Goal: Task Accomplishment & Management: Use online tool/utility

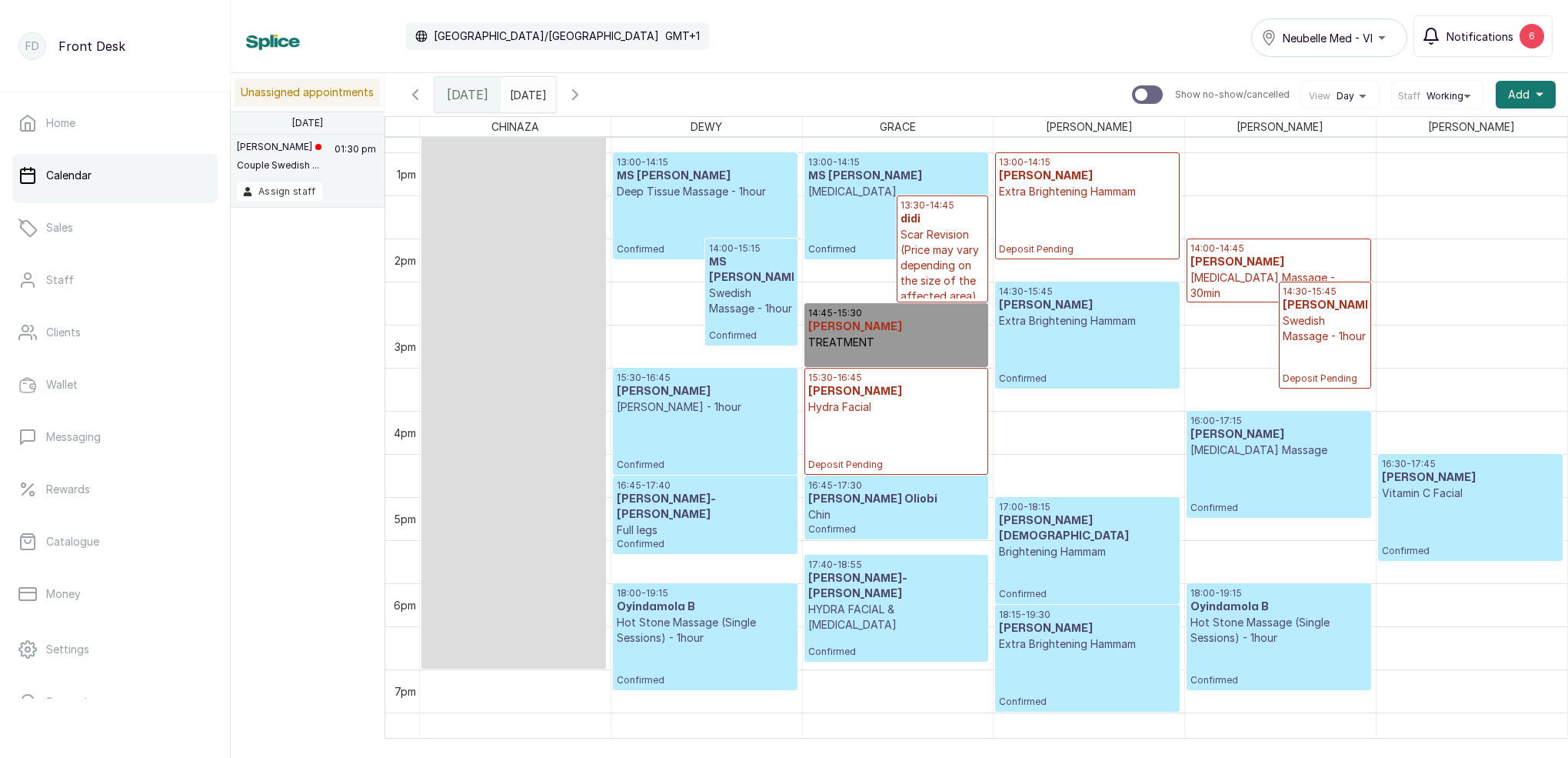
click at [1496, 42] on span "Notifications" at bounding box center [1480, 36] width 67 height 16
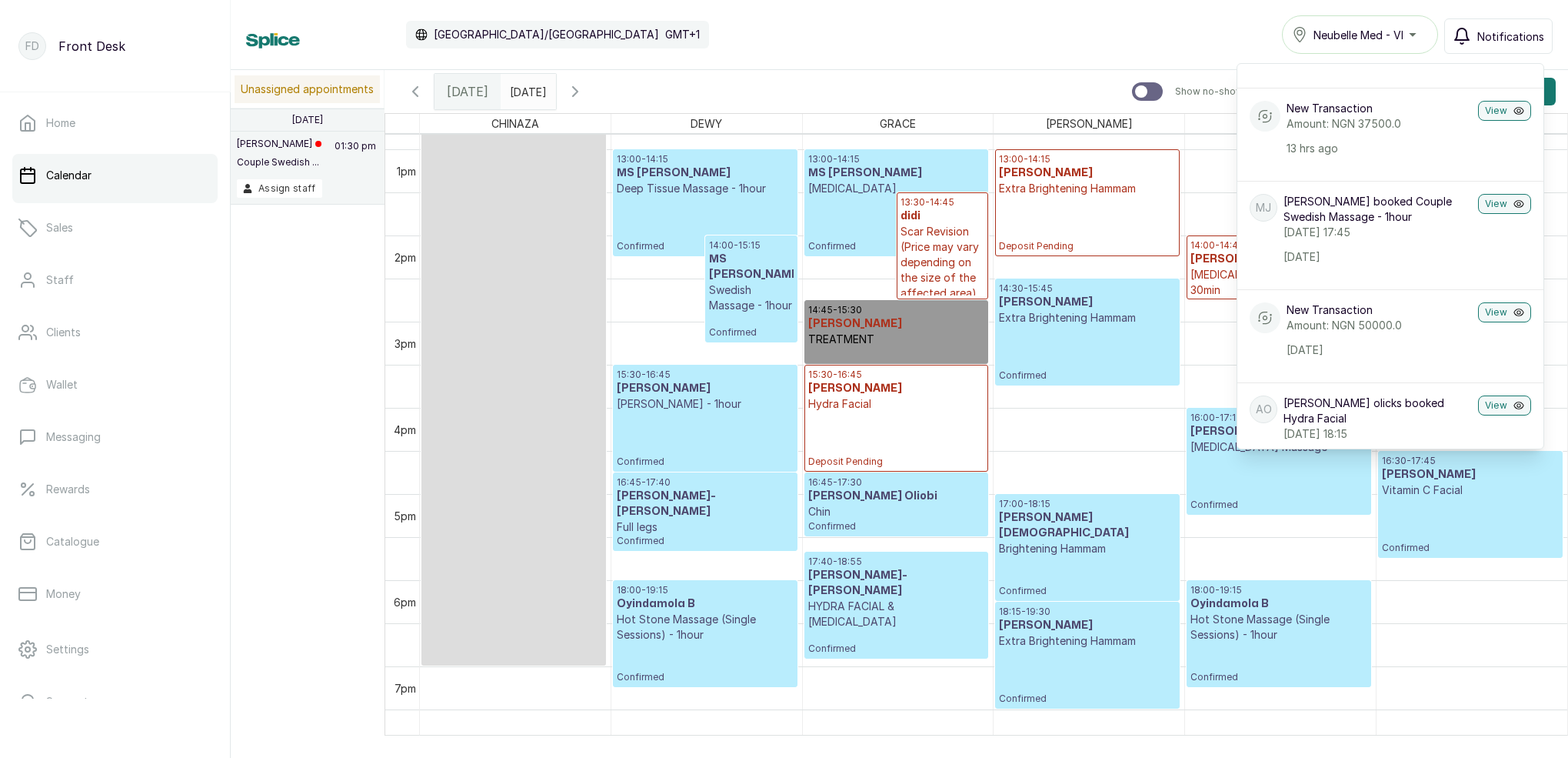
scroll to position [552, 0]
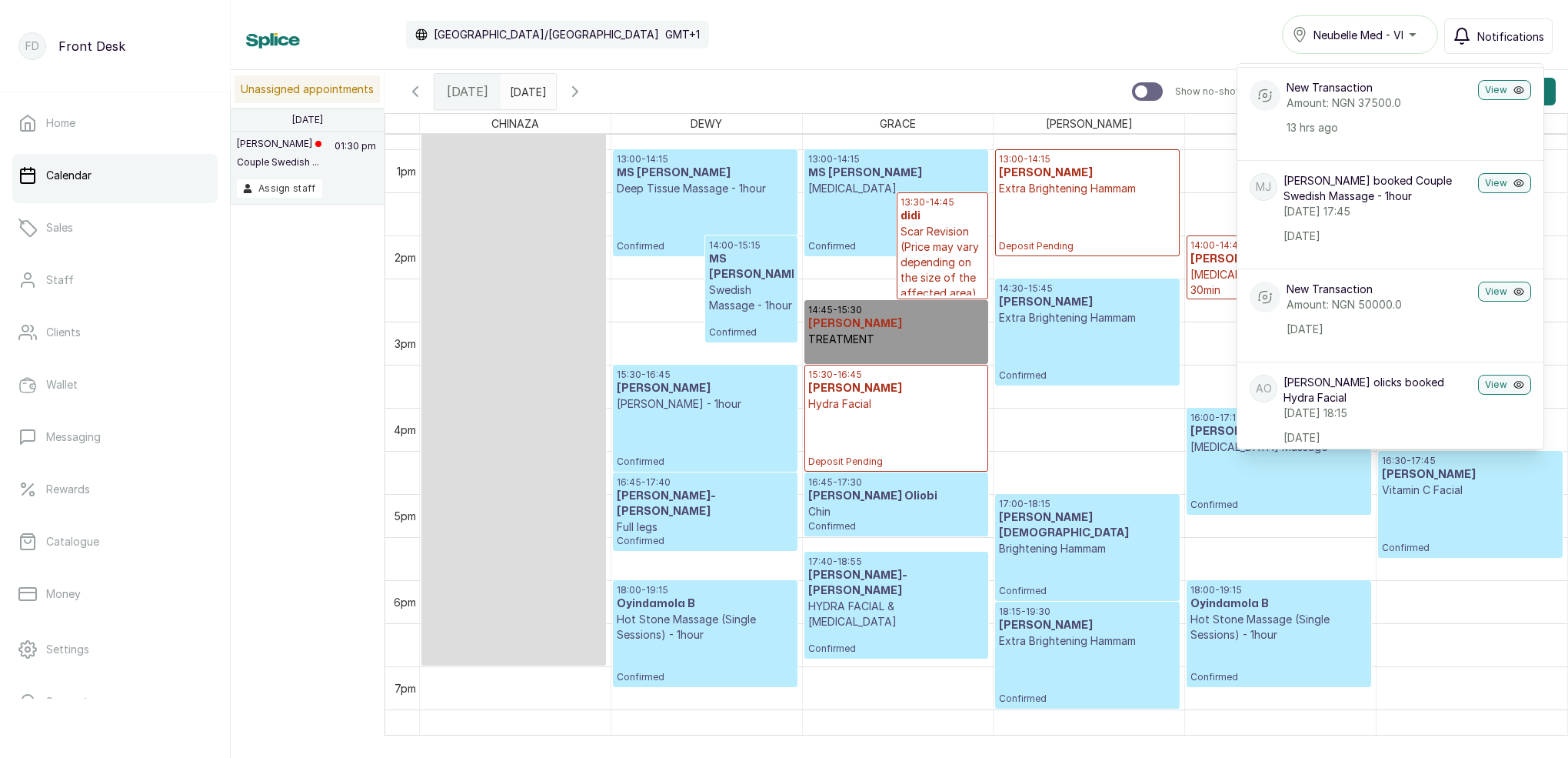
click at [1483, 40] on span "Notifications" at bounding box center [1511, 36] width 67 height 16
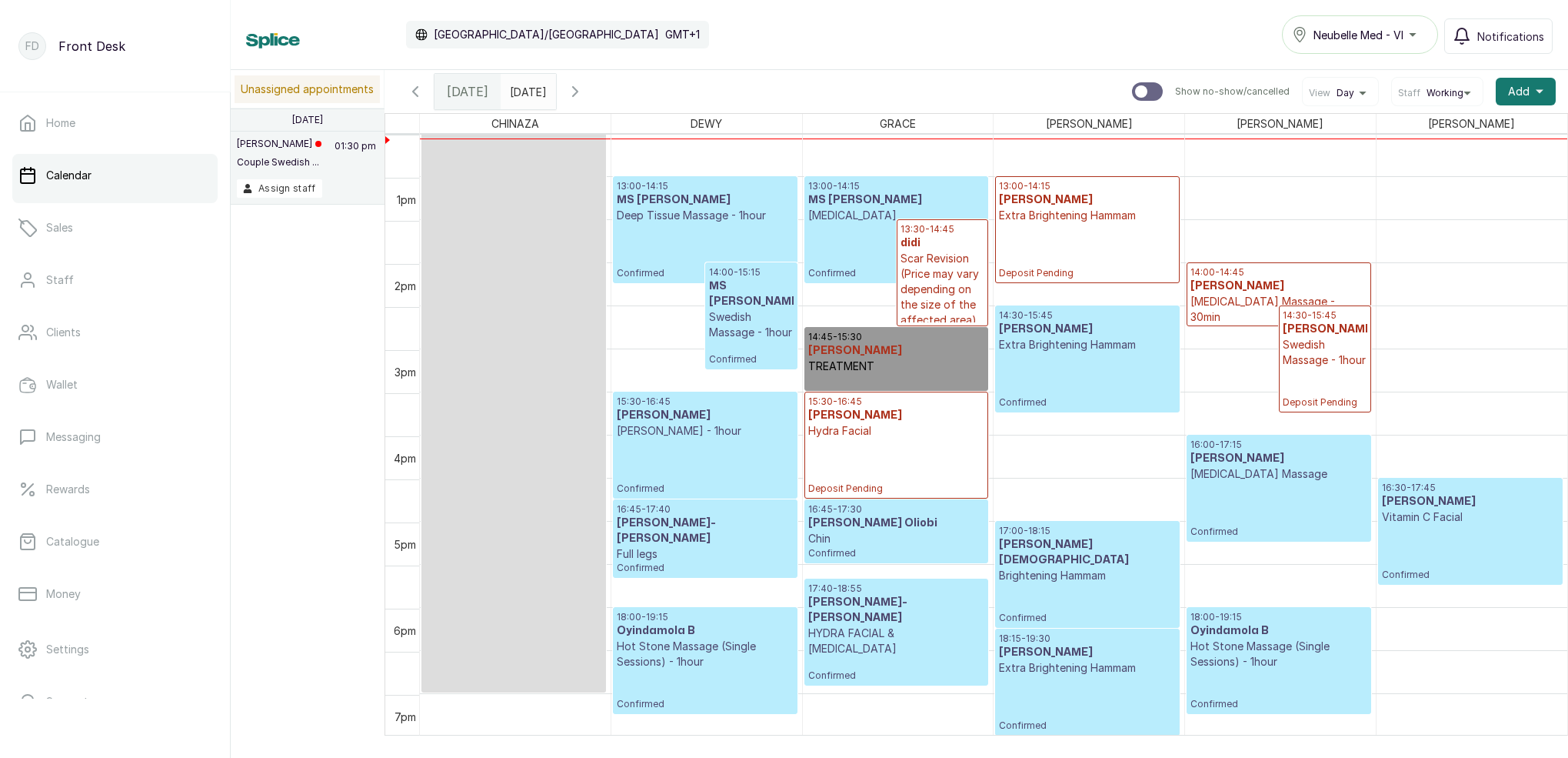
scroll to position [1079, 0]
type input "dd/MM/yyyy"
click at [526, 91] on input "dd/MM/yyyy" at bounding box center [514, 88] width 25 height 26
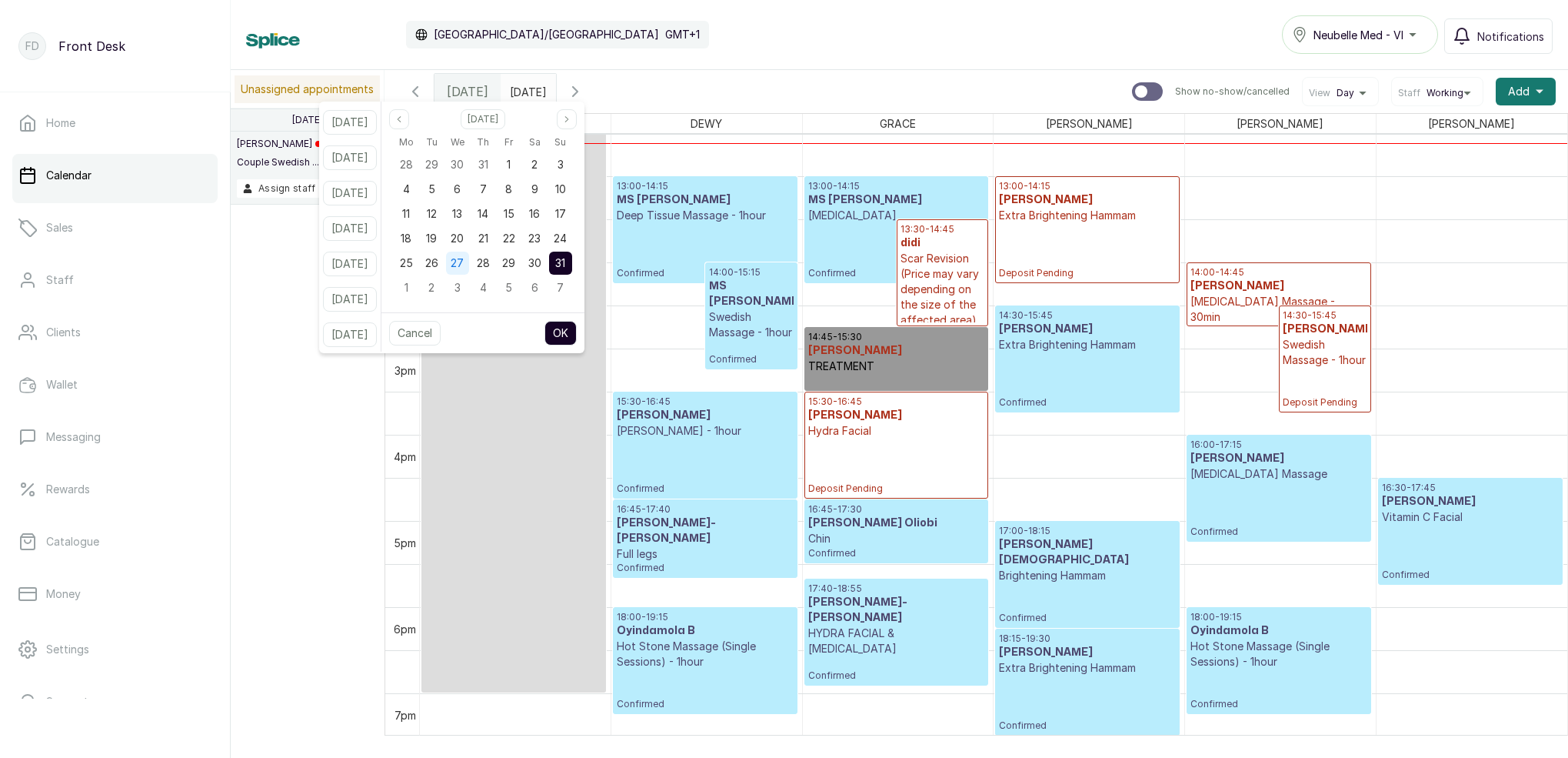
drag, startPoint x: 455, startPoint y: 264, endPoint x: 475, endPoint y: 268, distance: 20.4
click at [439, 263] on span "26" at bounding box center [432, 263] width 13 height 13
drag, startPoint x: 477, startPoint y: 264, endPoint x: 499, endPoint y: 272, distance: 23.4
click at [463, 264] on span "27" at bounding box center [456, 263] width 13 height 13
click at [570, 323] on button "OK" at bounding box center [560, 333] width 33 height 25
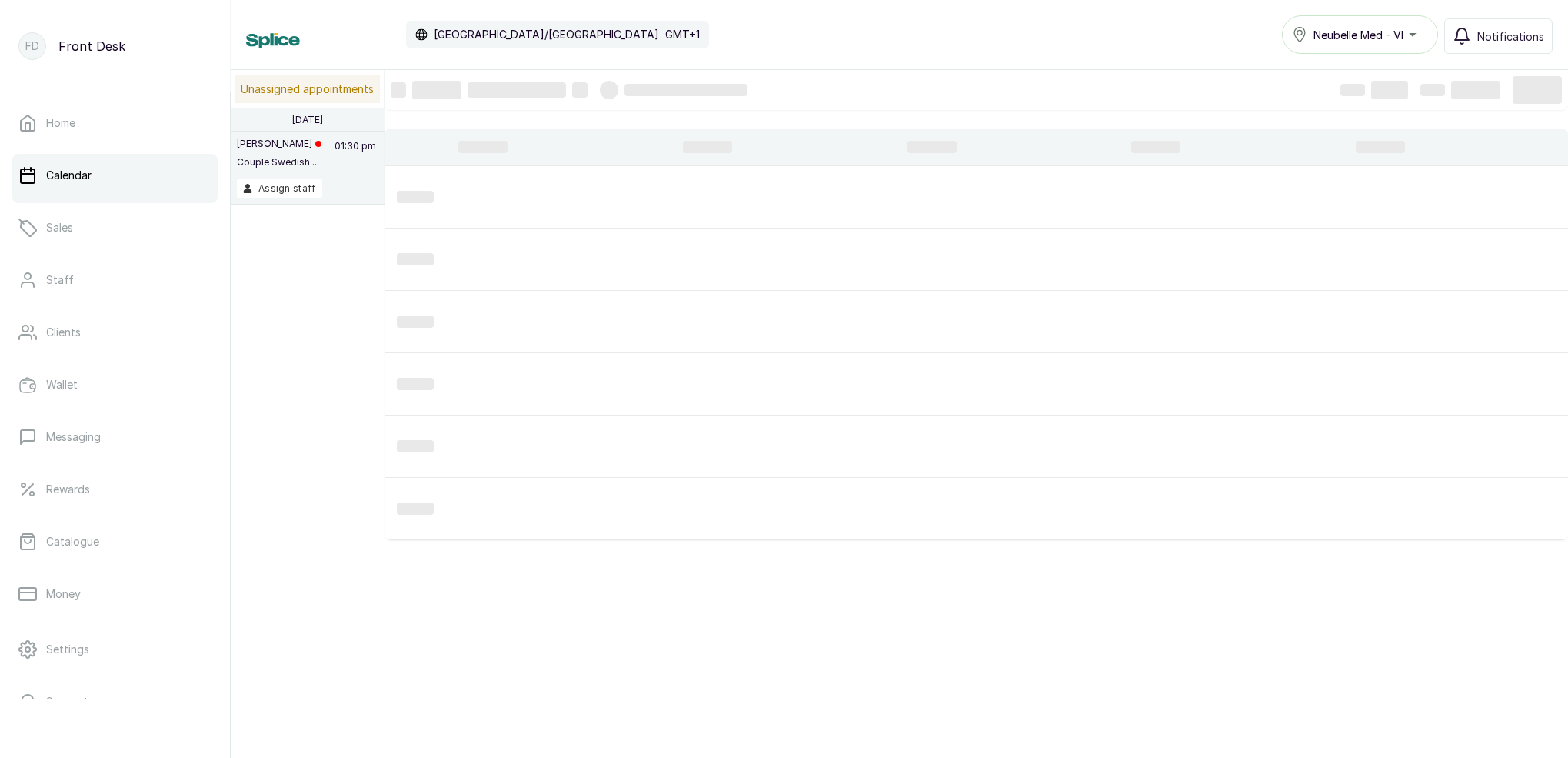
type input "[DATE]"
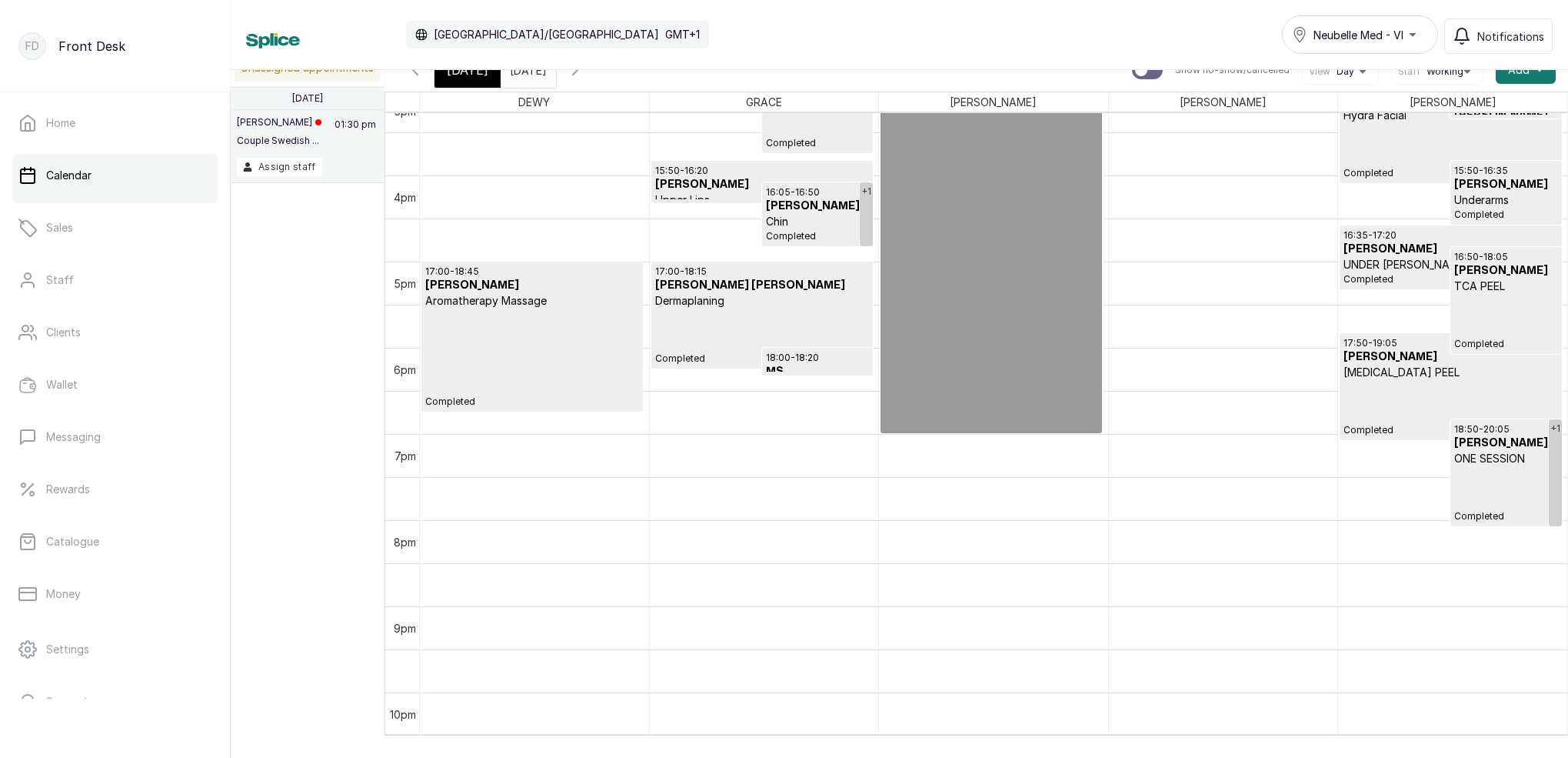
scroll to position [1365, 0]
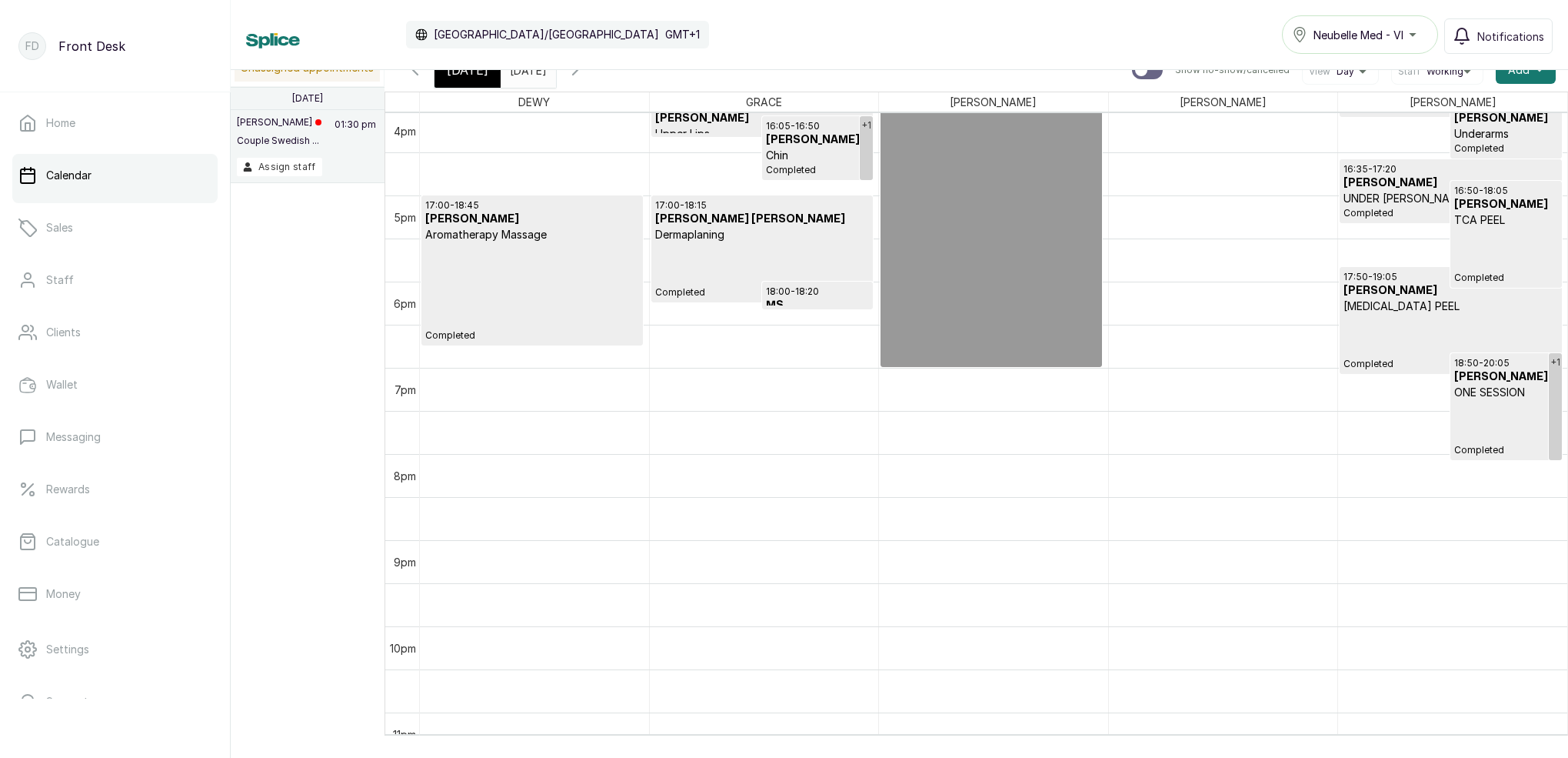
click at [584, 76] on icon "button" at bounding box center [574, 70] width 18 height 19
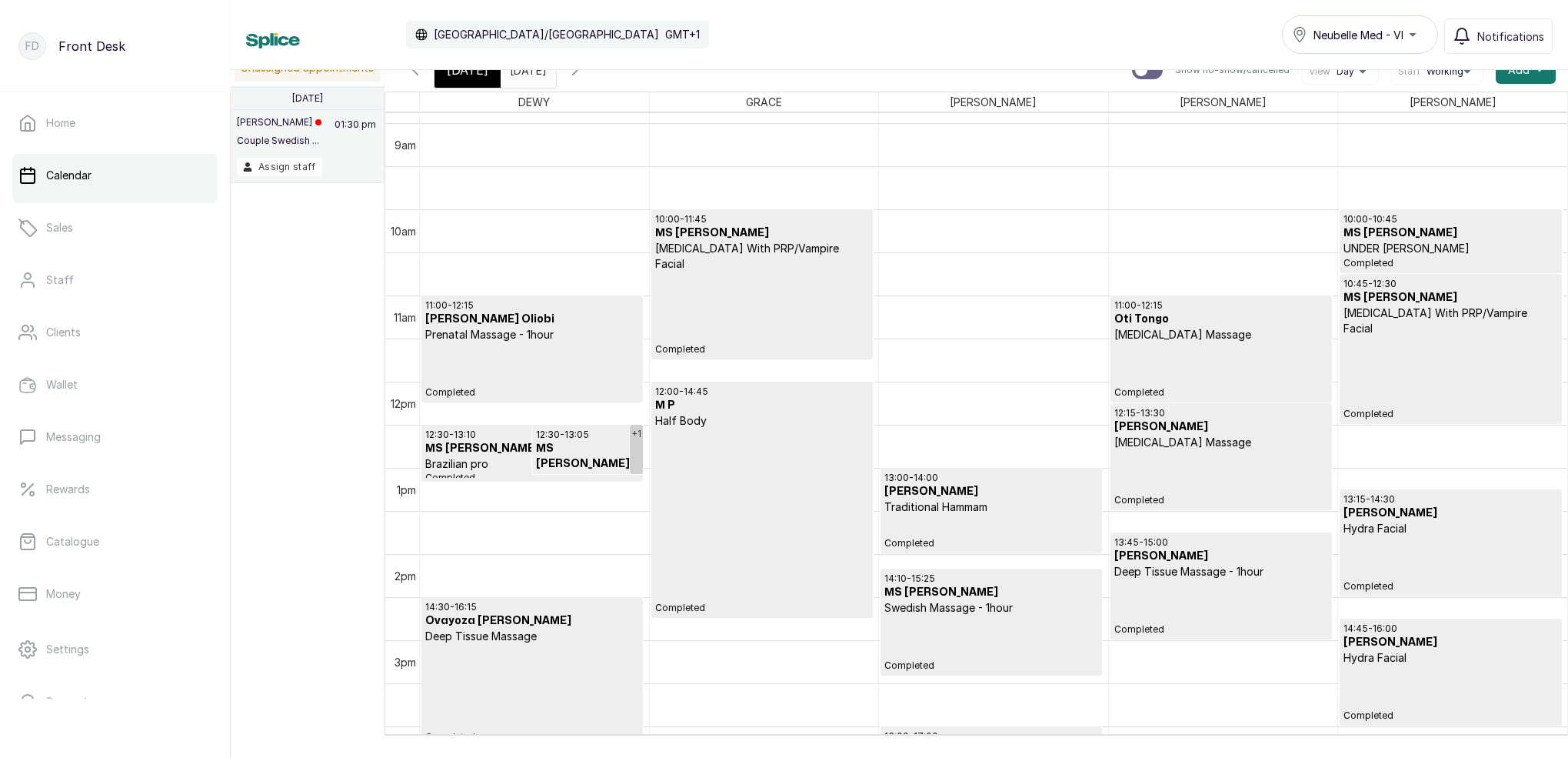
scroll to position [772, 0]
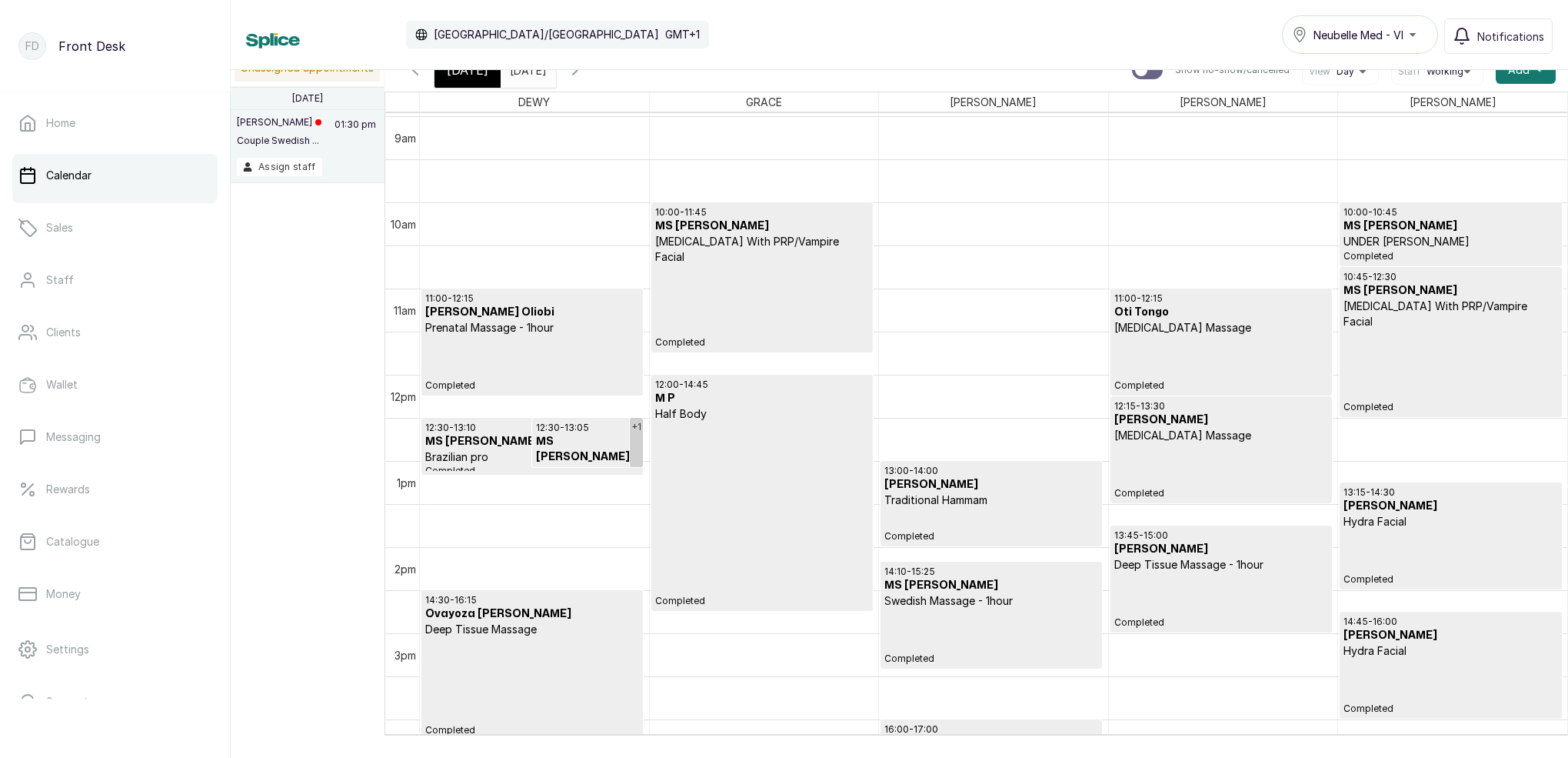
click at [120, 183] on link "Calendar" at bounding box center [115, 175] width 205 height 43
click at [135, 222] on link "Sales" at bounding box center [115, 227] width 205 height 43
